Goal: Navigation & Orientation: Find specific page/section

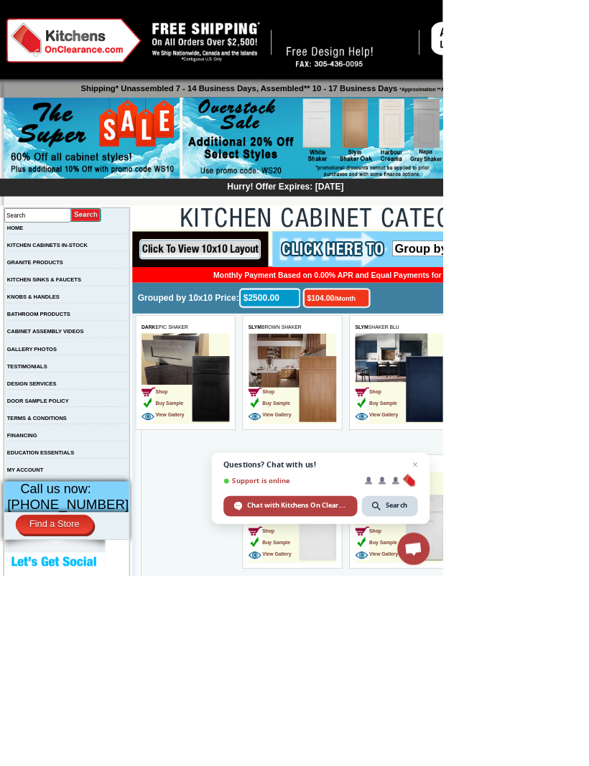
click at [84, 353] on link "GRANITE PRODUCTS" at bounding box center [46, 349] width 75 height 8
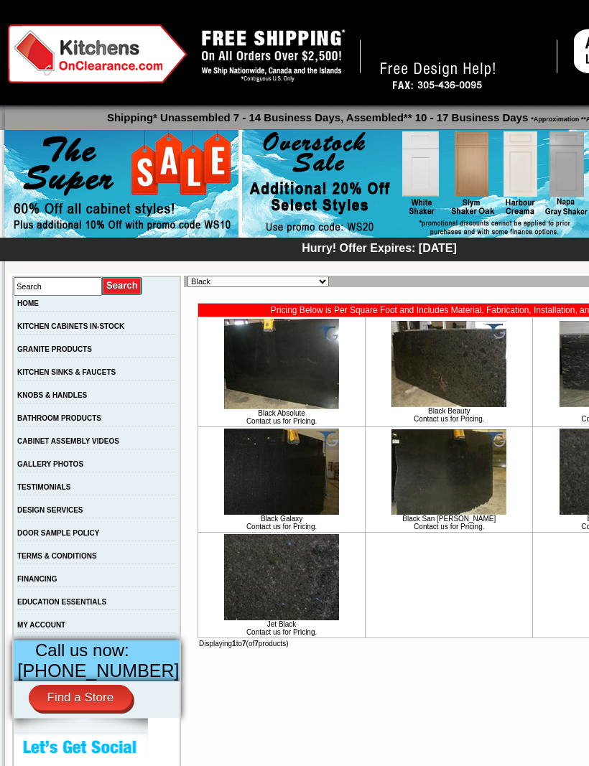
scroll to position [27, 0]
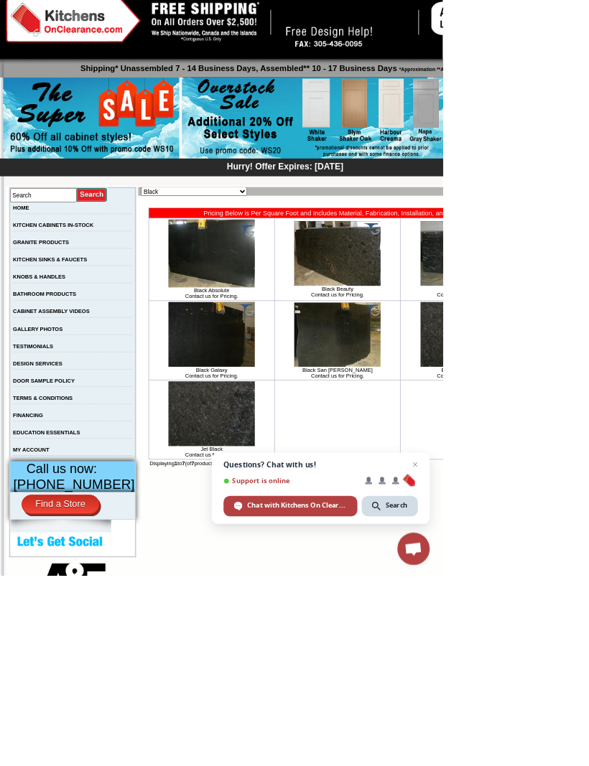
click at [118, 304] on link "KITCHEN CABINETS IN-STOCK" at bounding box center [70, 300] width 107 height 8
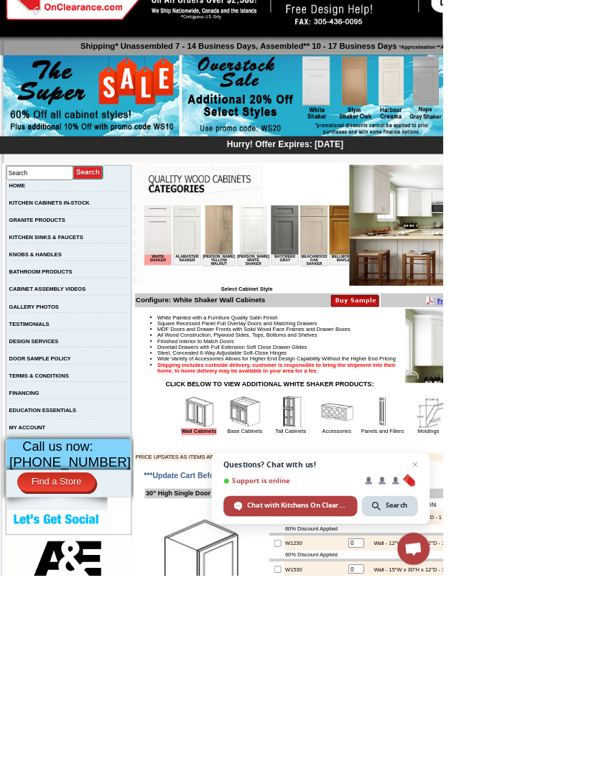
scroll to position [59, 0]
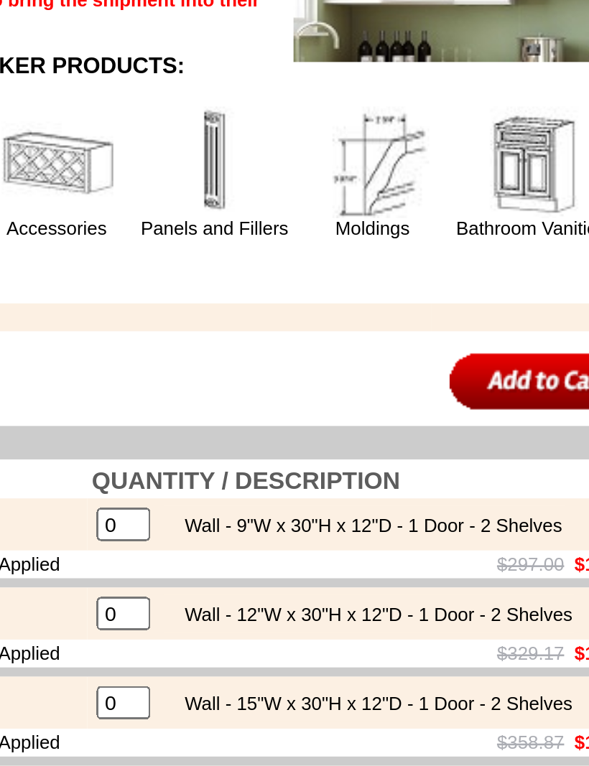
click at [474, 485] on link "Bathroom Vanities" at bounding box center [503, 489] width 58 height 8
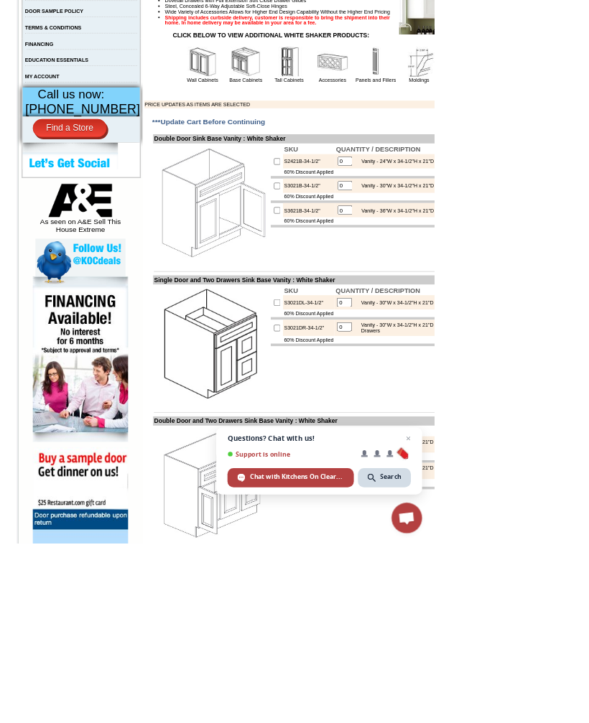
scroll to position [516, 0]
